Goal: Information Seeking & Learning: Understand process/instructions

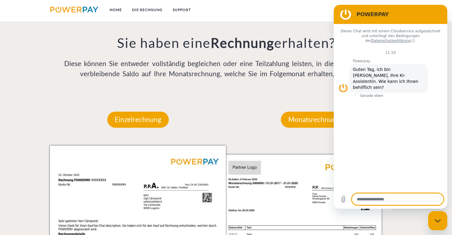
scroll to position [488, 0]
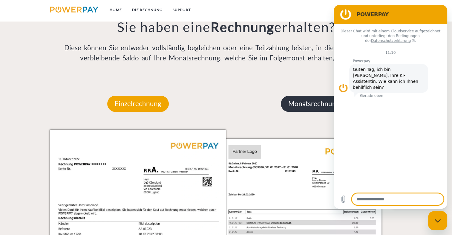
click at [300, 104] on p "Monatsrechnung" at bounding box center [314, 104] width 66 height 16
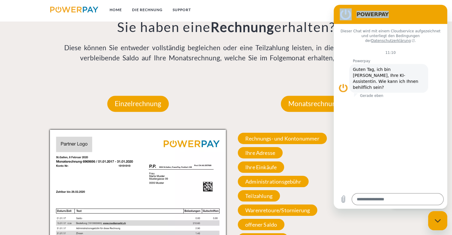
drag, startPoint x: 401, startPoint y: 16, endPoint x: 349, endPoint y: 16, distance: 52.0
click at [349, 16] on div "POWERPAY" at bounding box center [390, 14] width 104 height 12
click at [284, 77] on div "DIE POWERPAY RECHNUNG Sie haben eine Rechnung erhalten? Diese können Sie entwed…" at bounding box center [226, 5] width 362 height 146
click at [113, 6] on link "Home" at bounding box center [116, 9] width 22 height 11
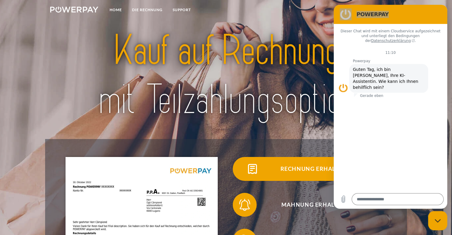
click at [303, 170] on span "Rechnung erhalten?" at bounding box center [315, 169] width 147 height 24
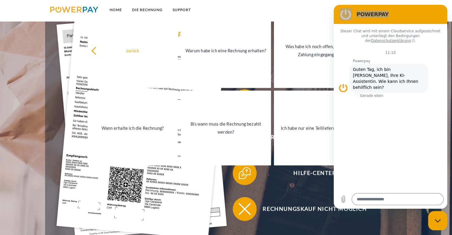
scroll to position [209, 0]
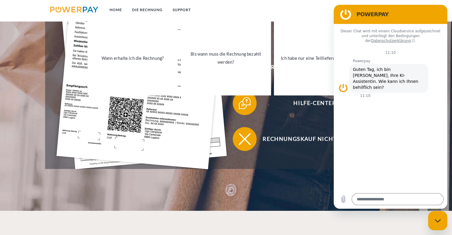
click at [344, 83] on figure at bounding box center [344, 88] width 10 height 10
click at [343, 199] on icon "Datei hochladen" at bounding box center [343, 199] width 7 height 7
click at [444, 219] on div "Messaging-Fenster schließen" at bounding box center [438, 221] width 18 height 18
type textarea "*"
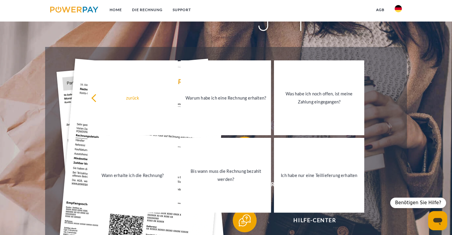
scroll to position [0, 0]
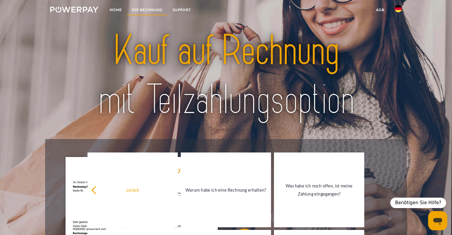
click at [146, 8] on link "DIE RECHNUNG" at bounding box center [147, 9] width 41 height 11
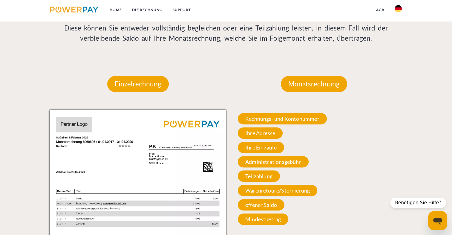
scroll to position [491, 0]
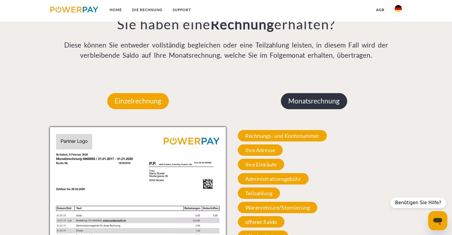
click at [338, 100] on p "Monatsrechnung" at bounding box center [314, 101] width 66 height 16
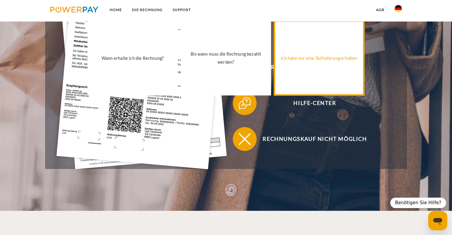
scroll to position [70, 0]
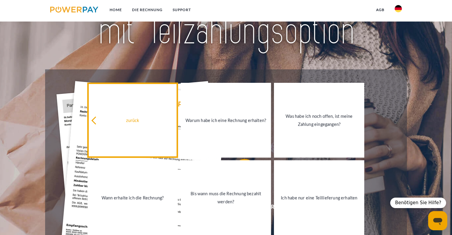
click at [97, 121] on icon at bounding box center [96, 121] width 8 height 8
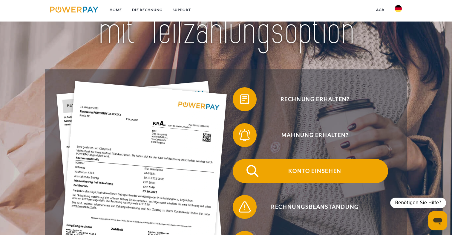
click at [320, 172] on span "Konto einsehen" at bounding box center [315, 171] width 147 height 24
